Goal: Information Seeking & Learning: Learn about a topic

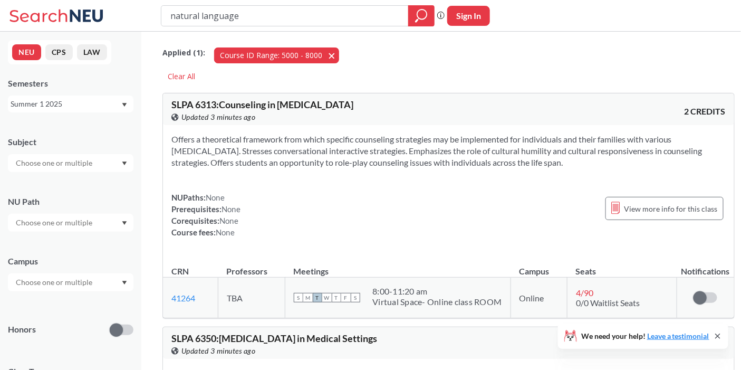
click at [323, 53] on button "Course ID Range: 5000 - 8000 5000 - 8000" at bounding box center [276, 55] width 125 height 16
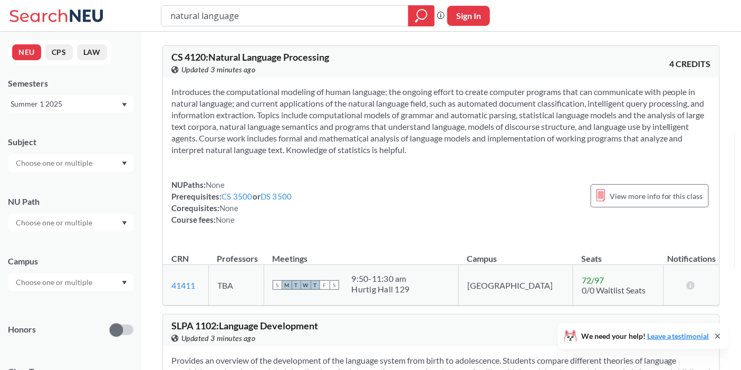
drag, startPoint x: 104, startPoint y: 95, endPoint x: 100, endPoint y: 100, distance: 6.0
click at [104, 97] on div "Semesters Summer 1 2025" at bounding box center [71, 95] width 126 height 35
click at [99, 100] on div "Summer 1 2025" at bounding box center [66, 104] width 110 height 12
click at [55, 130] on div "Fall 2025" at bounding box center [73, 127] width 119 height 12
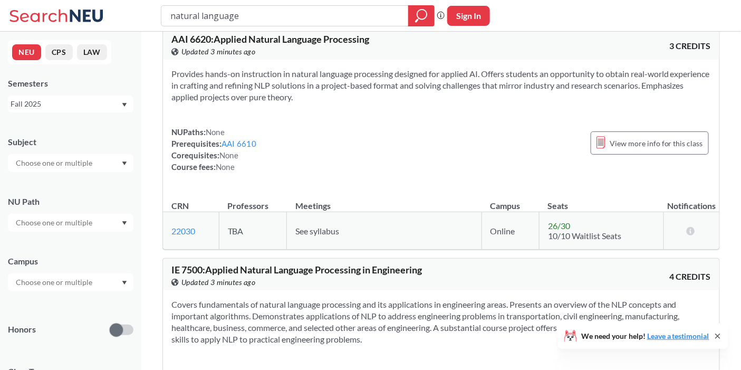
scroll to position [645, 0]
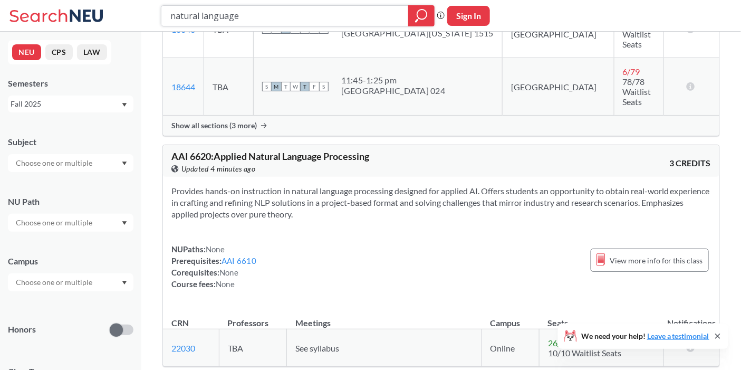
drag, startPoint x: 255, startPoint y: 16, endPoint x: 154, endPoint y: 11, distance: 100.9
click at [154, 11] on div "natural language Phrase search guarantees the exact search appears in the resul…" at bounding box center [370, 16] width 741 height 32
paste input "Machine Learning"
type input "Machine Learning"
click at [408, 14] on div at bounding box center [421, 15] width 26 height 21
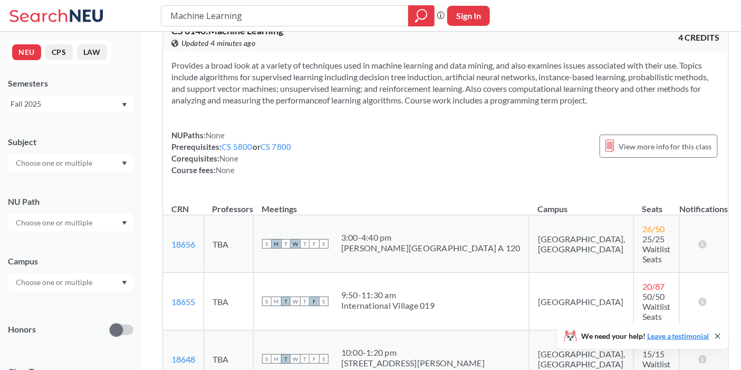
scroll to position [59, 0]
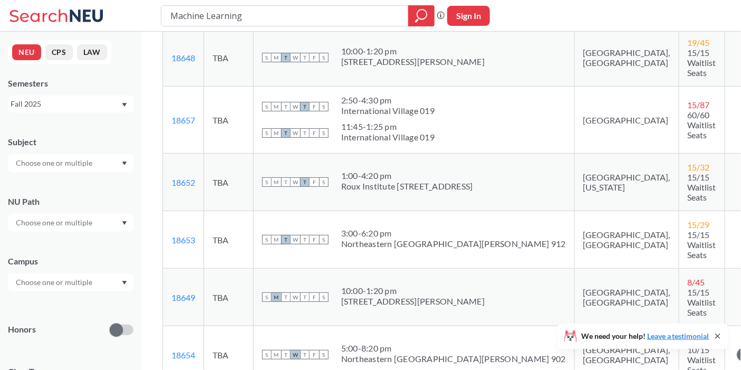
scroll to position [351, 0]
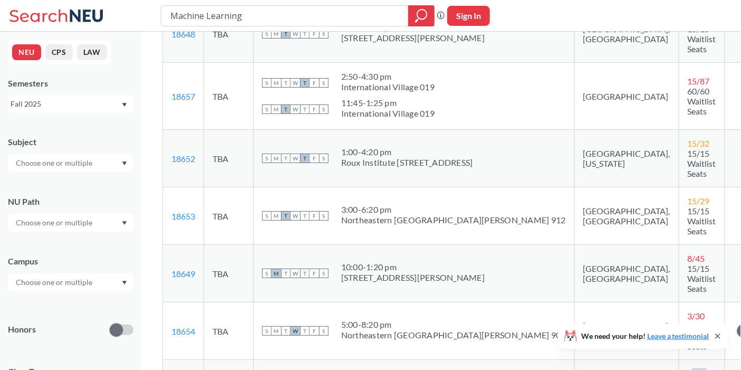
drag, startPoint x: 578, startPoint y: 249, endPoint x: 590, endPoint y: 261, distance: 16.4
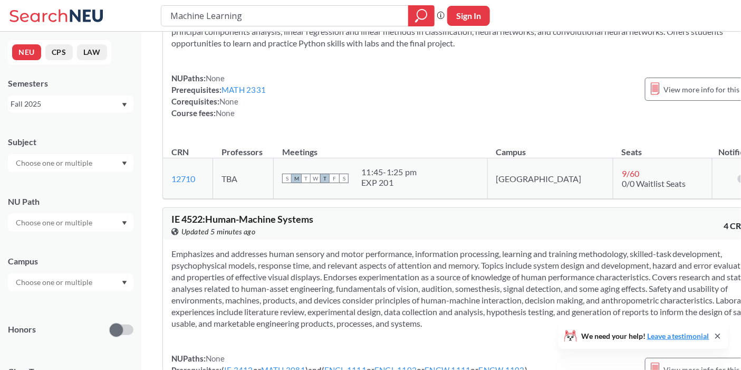
scroll to position [5684, 0]
